Goal: Task Accomplishment & Management: Manage account settings

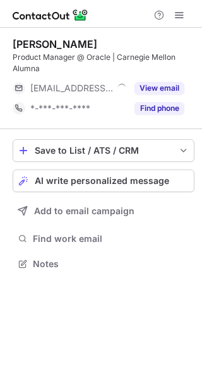
scroll to position [255, 202]
click at [179, 17] on span at bounding box center [179, 15] width 10 height 10
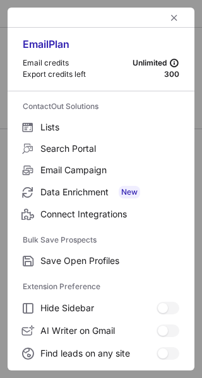
scroll to position [136, 0]
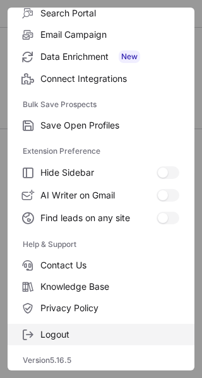
click at [76, 337] on span "Logout" at bounding box center [109, 334] width 139 height 11
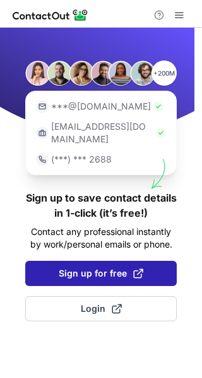
click at [122, 269] on button "Sign up for free" at bounding box center [100, 273] width 151 height 25
